Goal: Task Accomplishment & Management: Use online tool/utility

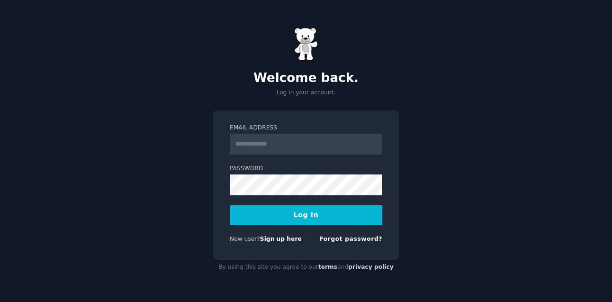
click at [281, 143] on input "Email Address" at bounding box center [306, 144] width 152 height 21
click at [255, 146] on input "Email Address" at bounding box center [306, 144] width 152 height 21
type input "**********"
click at [298, 216] on button "Log In" at bounding box center [306, 215] width 152 height 20
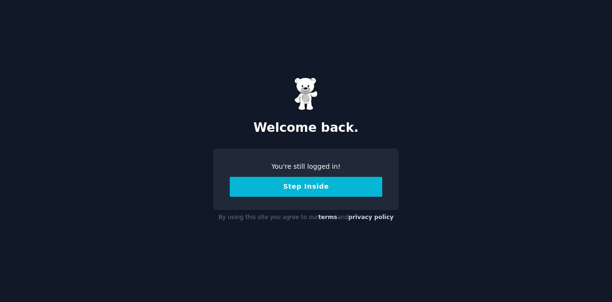
click at [316, 187] on button "Step Inside" at bounding box center [306, 187] width 152 height 20
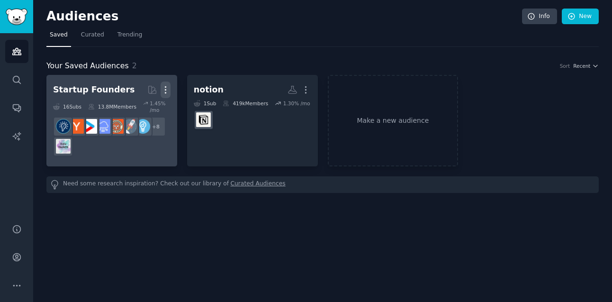
click at [167, 88] on icon "button" at bounding box center [166, 90] width 10 height 10
click at [143, 107] on p "Delete" at bounding box center [140, 110] width 22 height 10
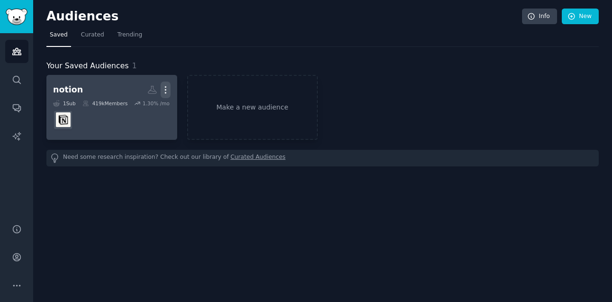
click at [168, 88] on icon "button" at bounding box center [166, 90] width 10 height 10
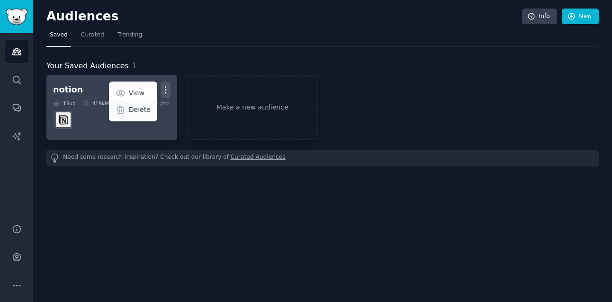
click at [141, 107] on p "Delete" at bounding box center [140, 110] width 22 height 10
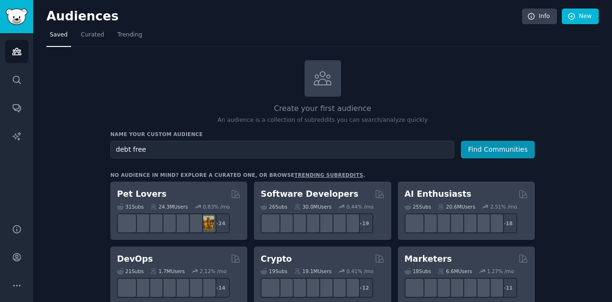
type input "debt free"
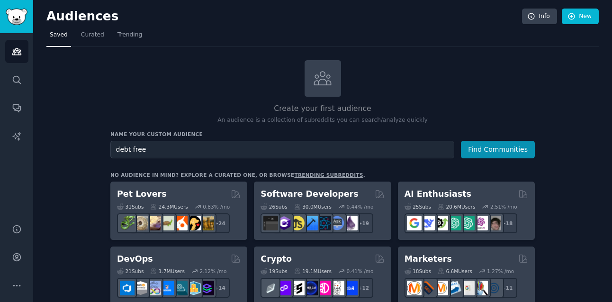
click at [461, 141] on button "Find Communities" at bounding box center [498, 150] width 74 height 18
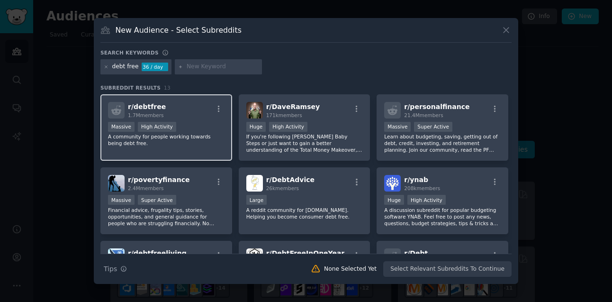
click at [196, 108] on div "r/ debtfree 1.7M members" at bounding box center [166, 110] width 116 height 17
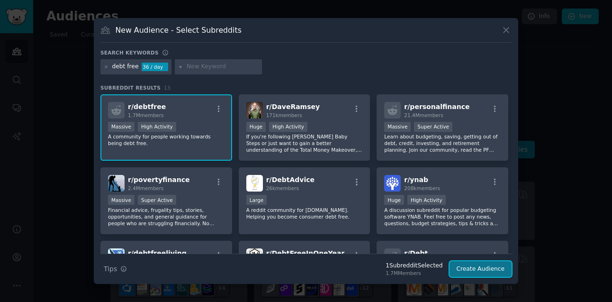
click at [486, 271] on button "Create Audience" at bounding box center [480, 269] width 62 height 16
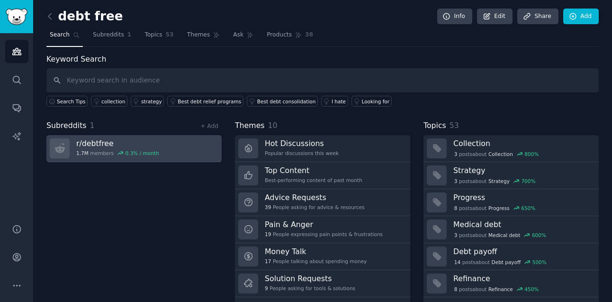
click at [126, 141] on h3 "r/ debtfree" at bounding box center [117, 143] width 83 height 10
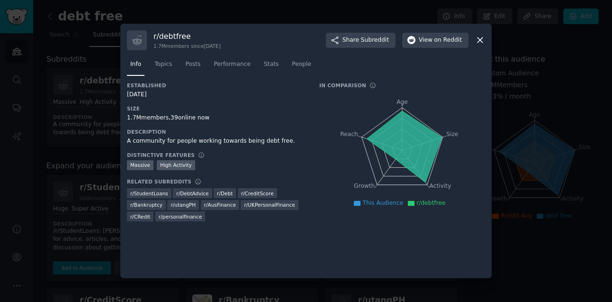
click at [480, 39] on icon at bounding box center [480, 40] width 10 height 10
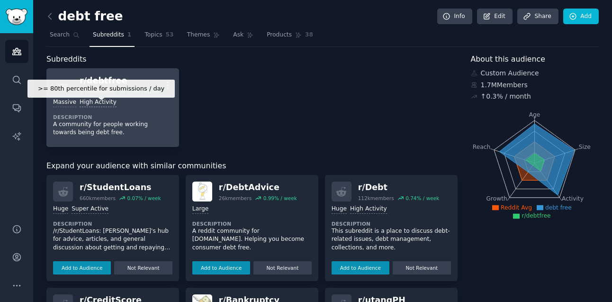
click at [91, 104] on div "High Activity" at bounding box center [98, 102] width 37 height 9
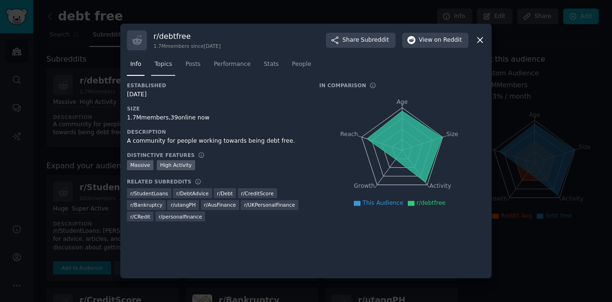
click at [158, 61] on span "Topics" at bounding box center [163, 64] width 18 height 9
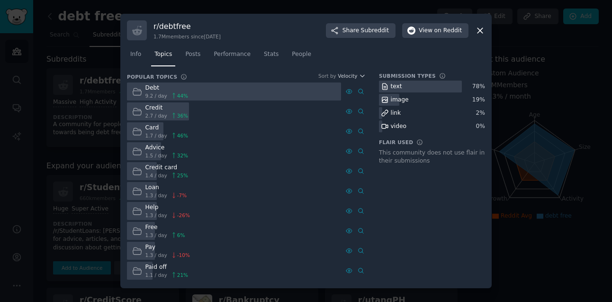
click at [394, 113] on div "link" at bounding box center [396, 113] width 10 height 9
click at [148, 208] on div "Help" at bounding box center [167, 207] width 45 height 9
click at [138, 209] on icon at bounding box center [137, 211] width 10 height 10
click at [195, 54] on span "Posts" at bounding box center [192, 54] width 15 height 9
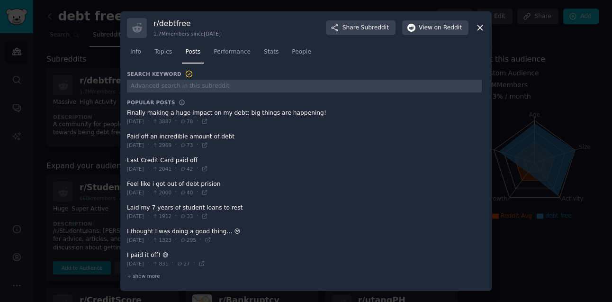
click at [295, 115] on span at bounding box center [304, 117] width 355 height 23
click at [251, 115] on span at bounding box center [304, 117] width 355 height 23
click at [172, 116] on span at bounding box center [304, 117] width 355 height 23
click at [208, 123] on icon at bounding box center [204, 121] width 7 height 7
click at [481, 27] on icon at bounding box center [479, 27] width 5 height 5
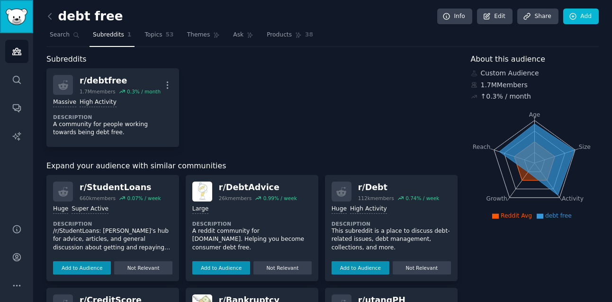
click at [18, 10] on img "Sidebar" at bounding box center [17, 17] width 22 height 17
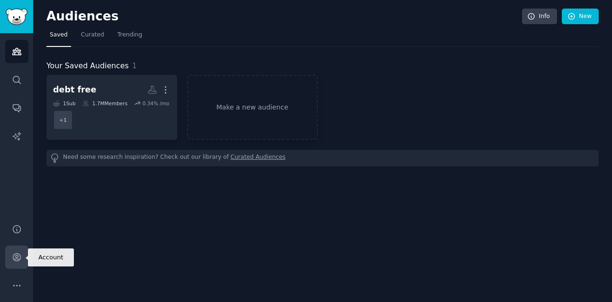
click at [15, 253] on icon "Sidebar" at bounding box center [17, 257] width 8 height 8
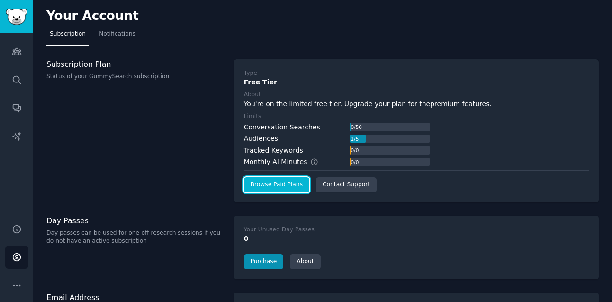
click at [274, 183] on link "Browse Paid Plans" at bounding box center [276, 184] width 65 height 15
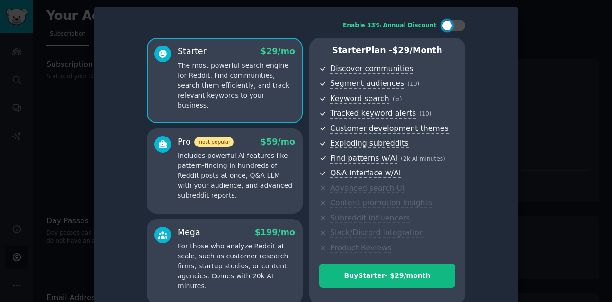
click at [555, 27] on div at bounding box center [306, 151] width 612 height 302
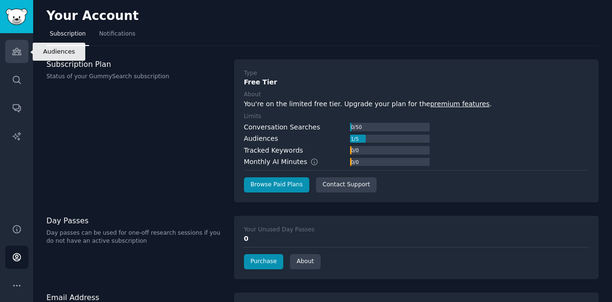
click at [22, 52] on link "Audiences" at bounding box center [16, 51] width 23 height 23
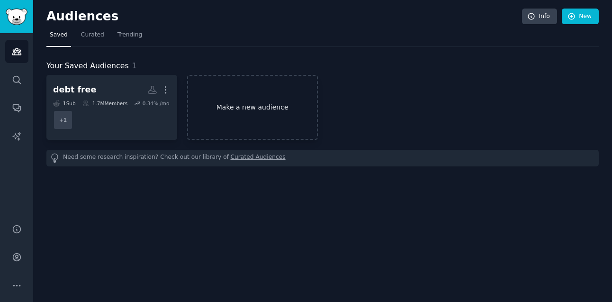
click at [232, 93] on link "Make a new audience" at bounding box center [252, 107] width 131 height 65
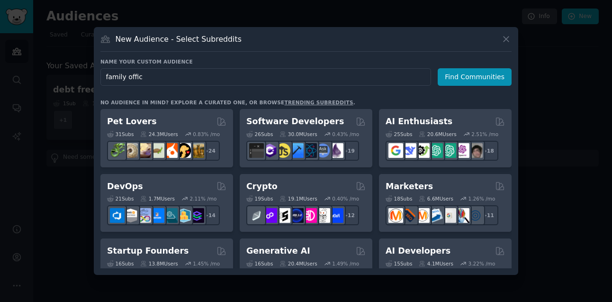
type input "family office"
click button "Find Communities" at bounding box center [474, 77] width 74 height 18
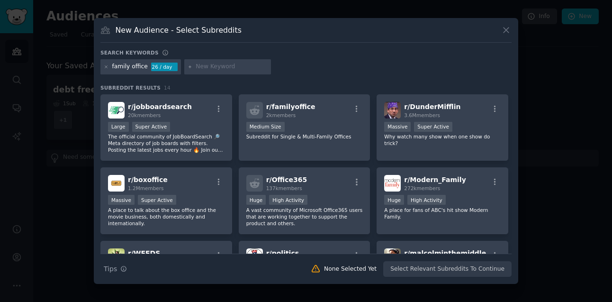
click at [523, 77] on div at bounding box center [306, 151] width 612 height 302
